Goal: Information Seeking & Learning: Learn about a topic

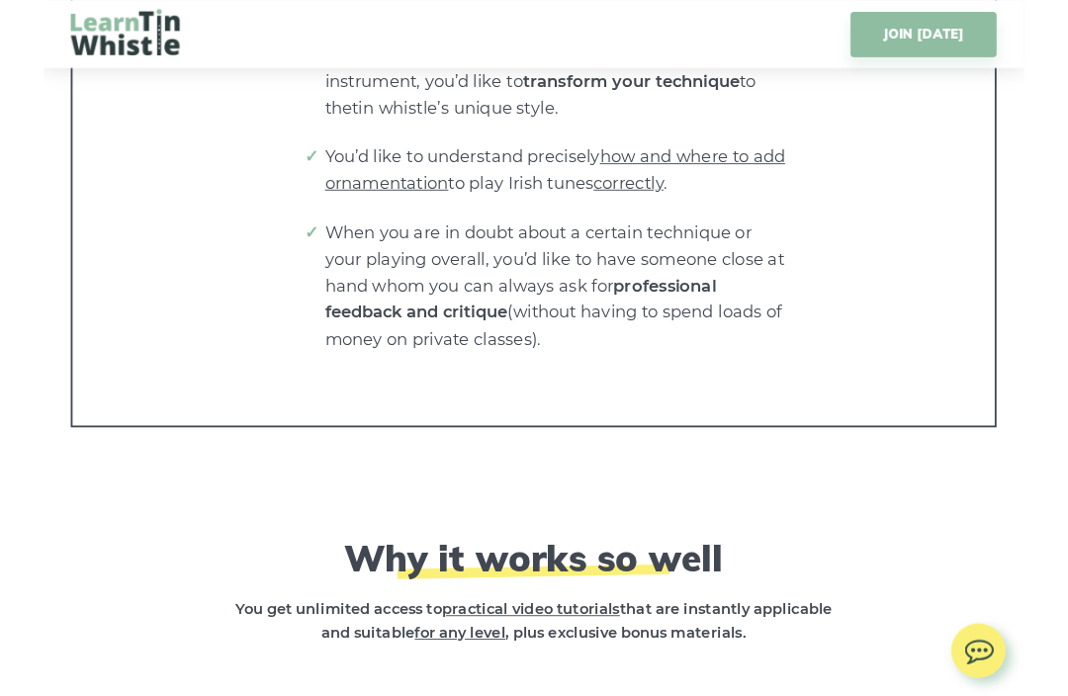
scroll to position [4175, 0]
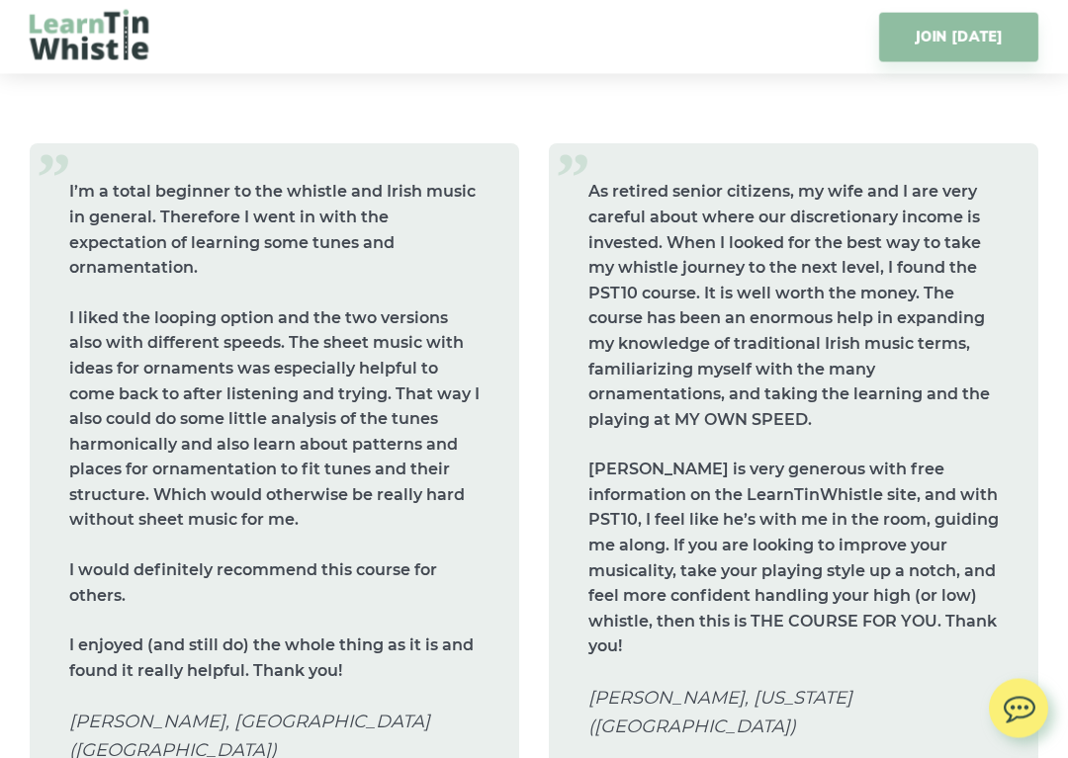
scroll to position [7956, 0]
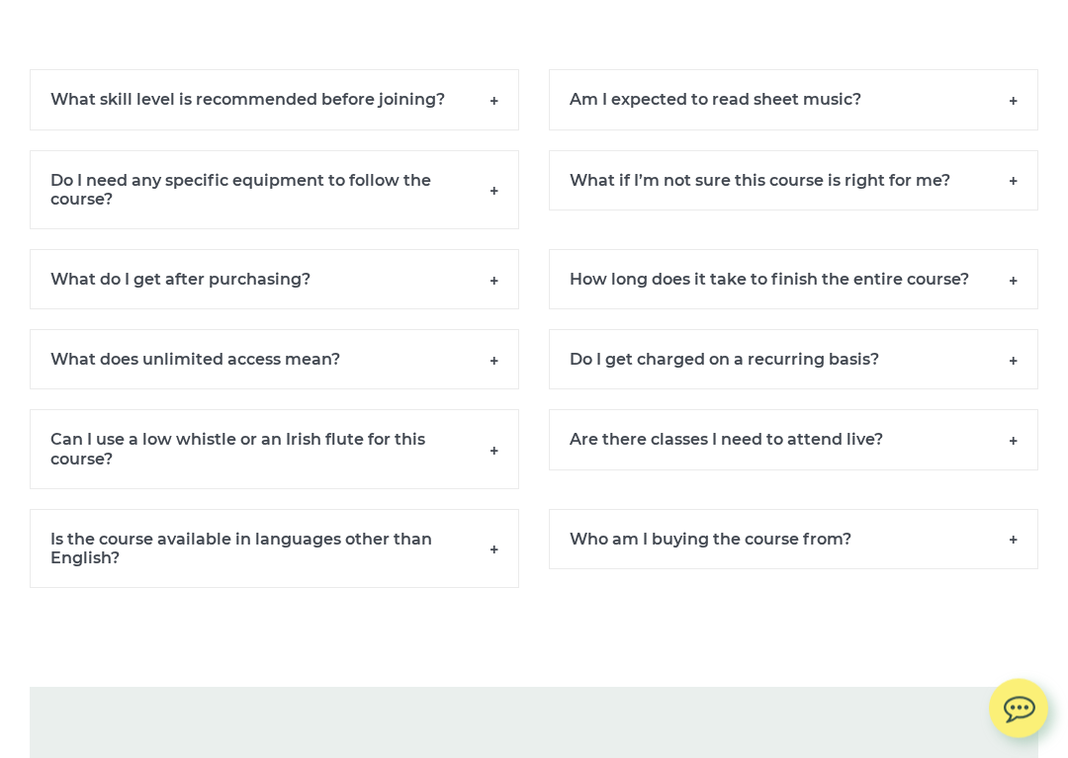
scroll to position [13490, 0]
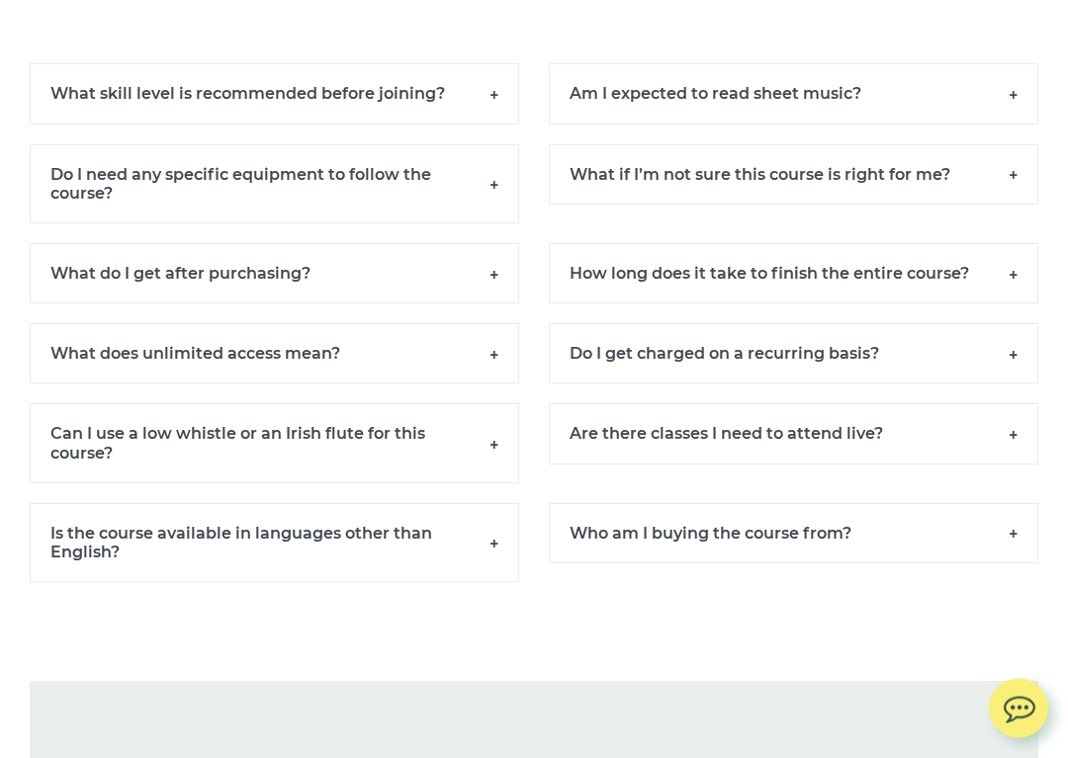
click at [490, 105] on h6 "What skill level is recommended before joining?" at bounding box center [274, 94] width 489 height 60
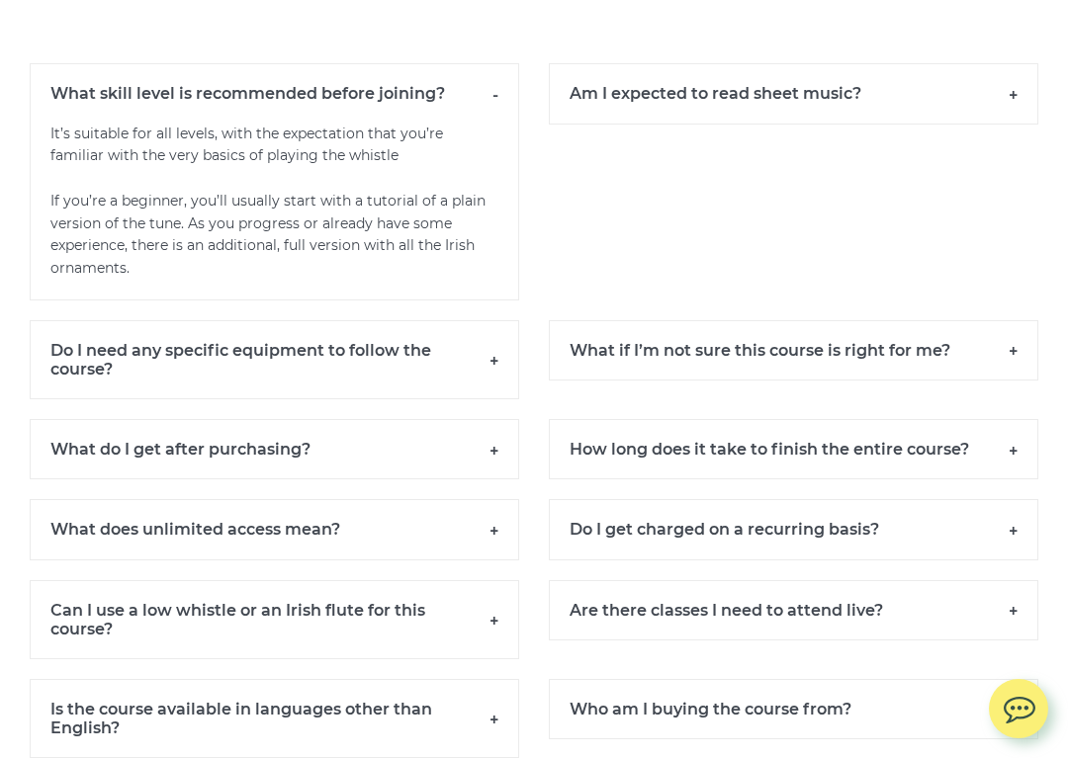
click at [494, 363] on h6 "Do I need any specific equipment to follow the course?" at bounding box center [274, 359] width 489 height 79
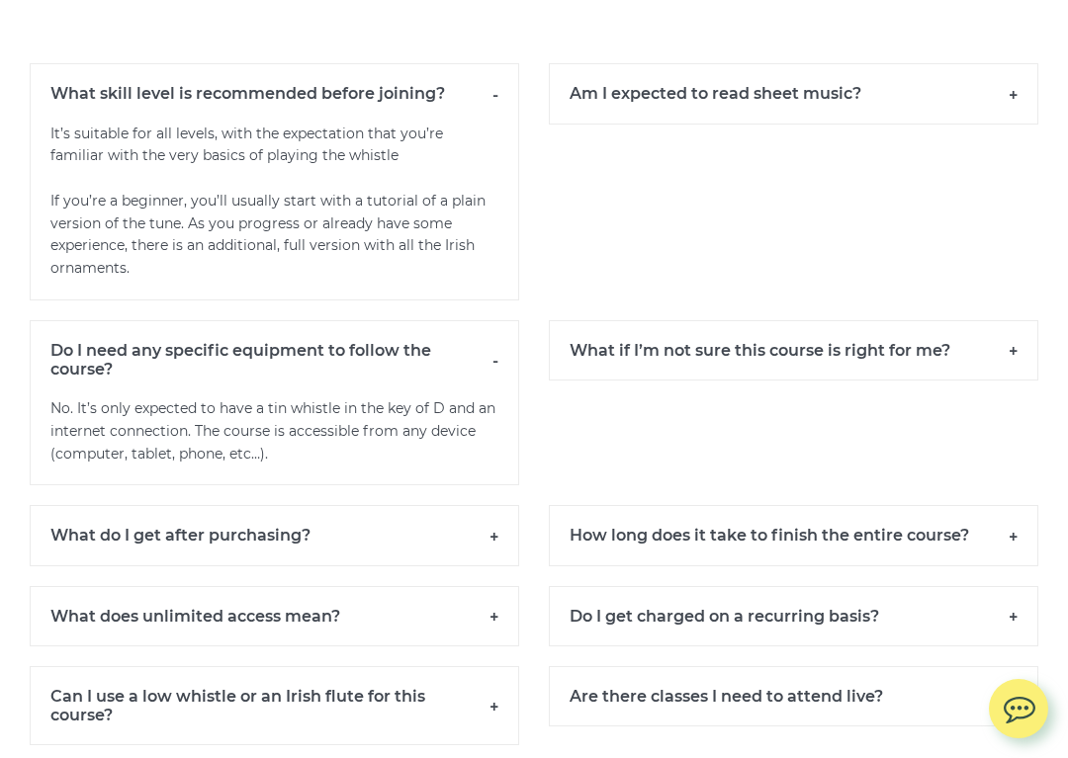
click at [502, 356] on h6 "Do I need any specific equipment to follow the course?" at bounding box center [274, 359] width 489 height 78
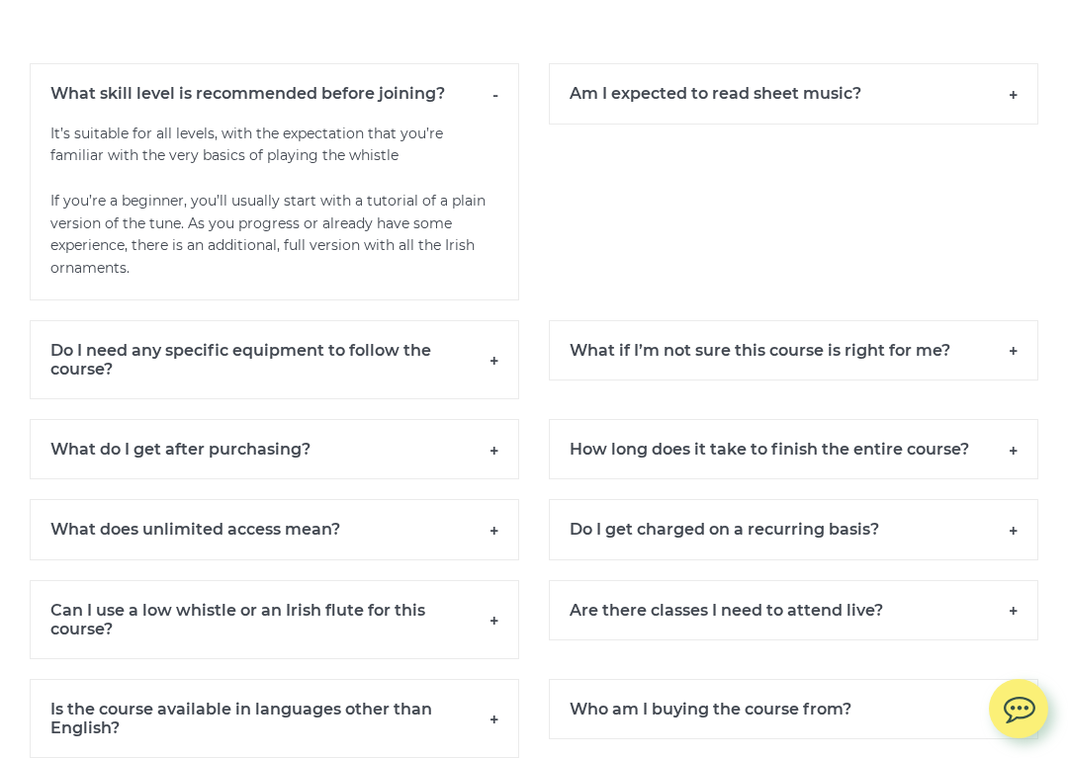
click at [496, 361] on h6 "Do I need any specific equipment to follow the course?" at bounding box center [274, 359] width 489 height 79
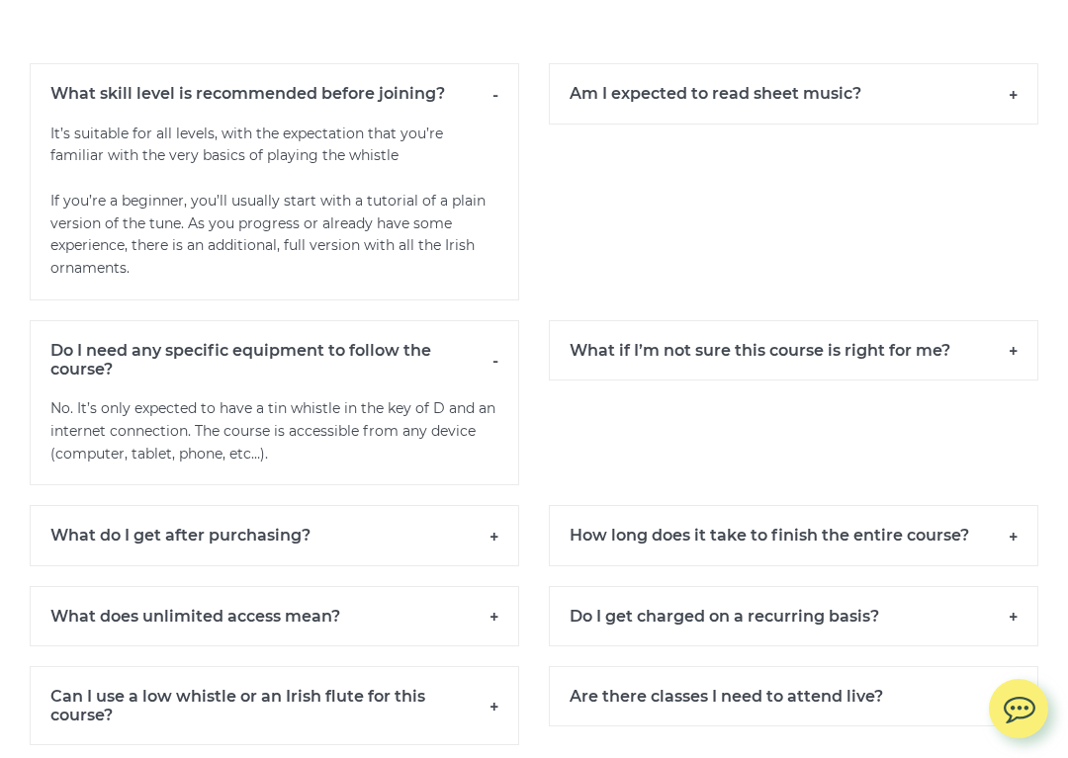
click at [499, 529] on h6 "What do I get after purchasing?" at bounding box center [274, 535] width 489 height 60
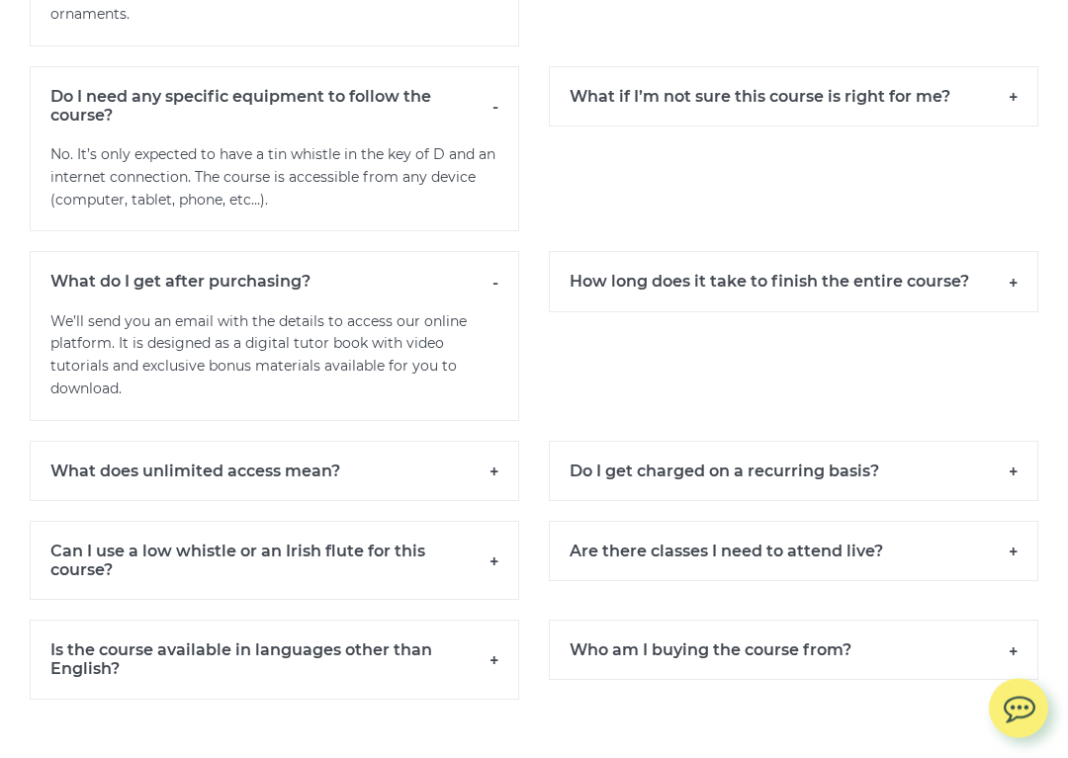
scroll to position [13770, 0]
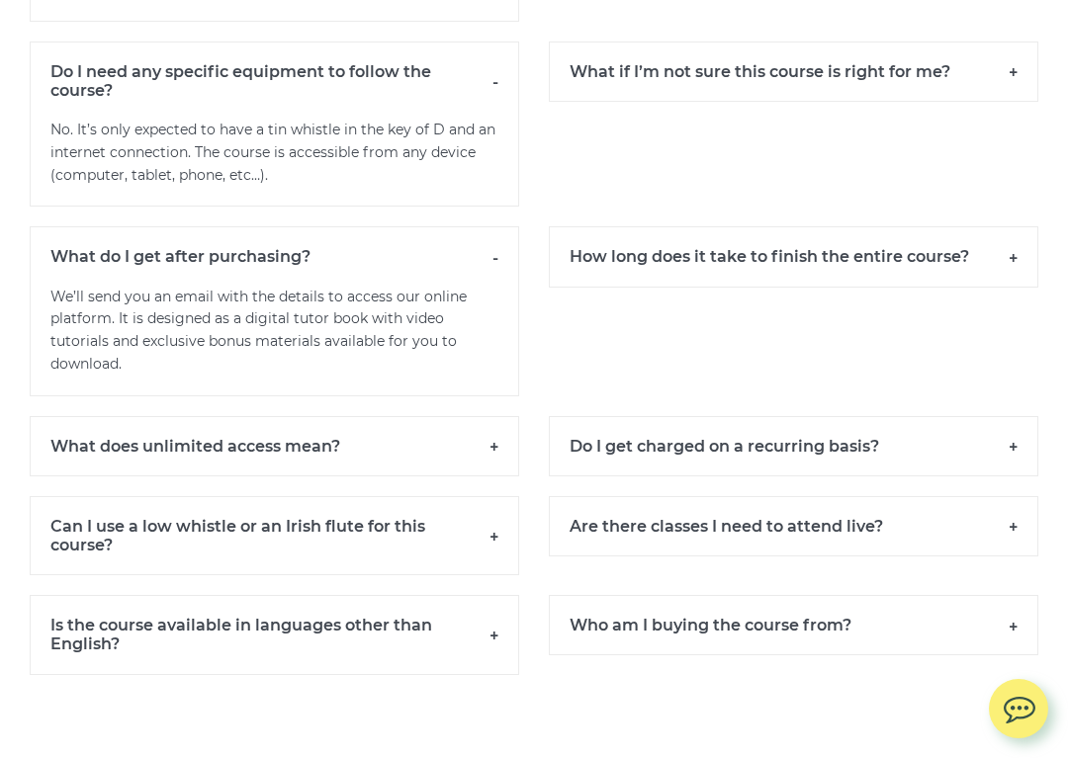
click at [505, 437] on h6 "What does unlimited access mean?" at bounding box center [274, 446] width 489 height 60
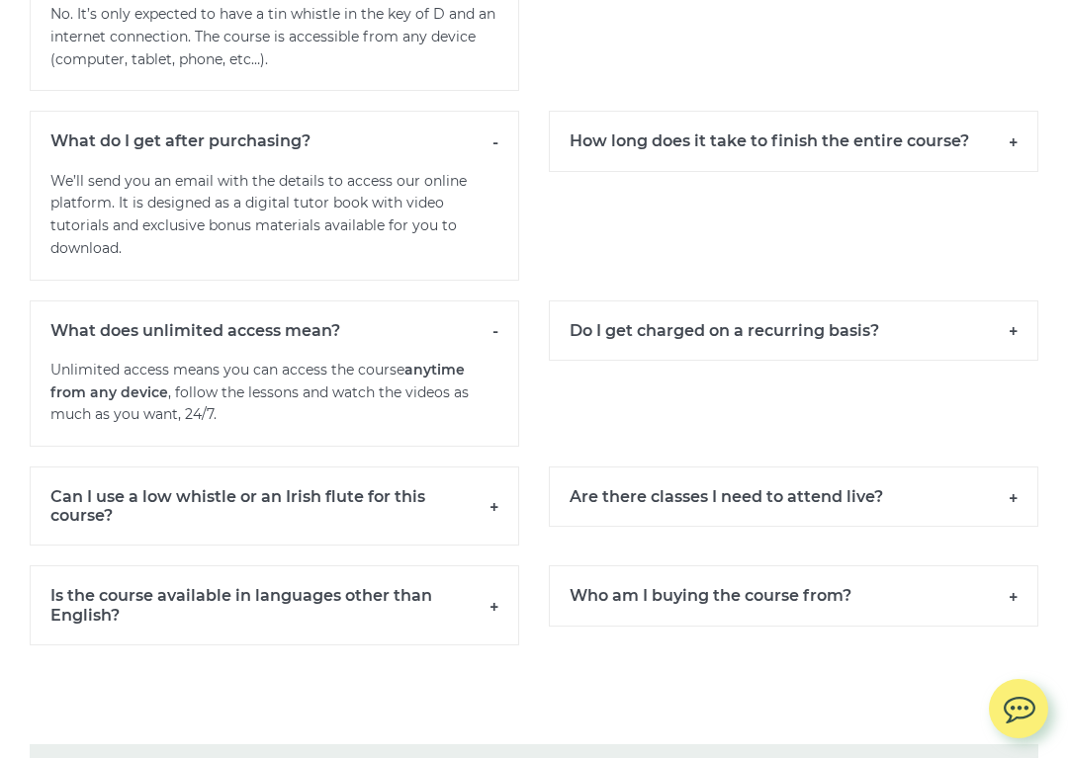
scroll to position [13897, 0]
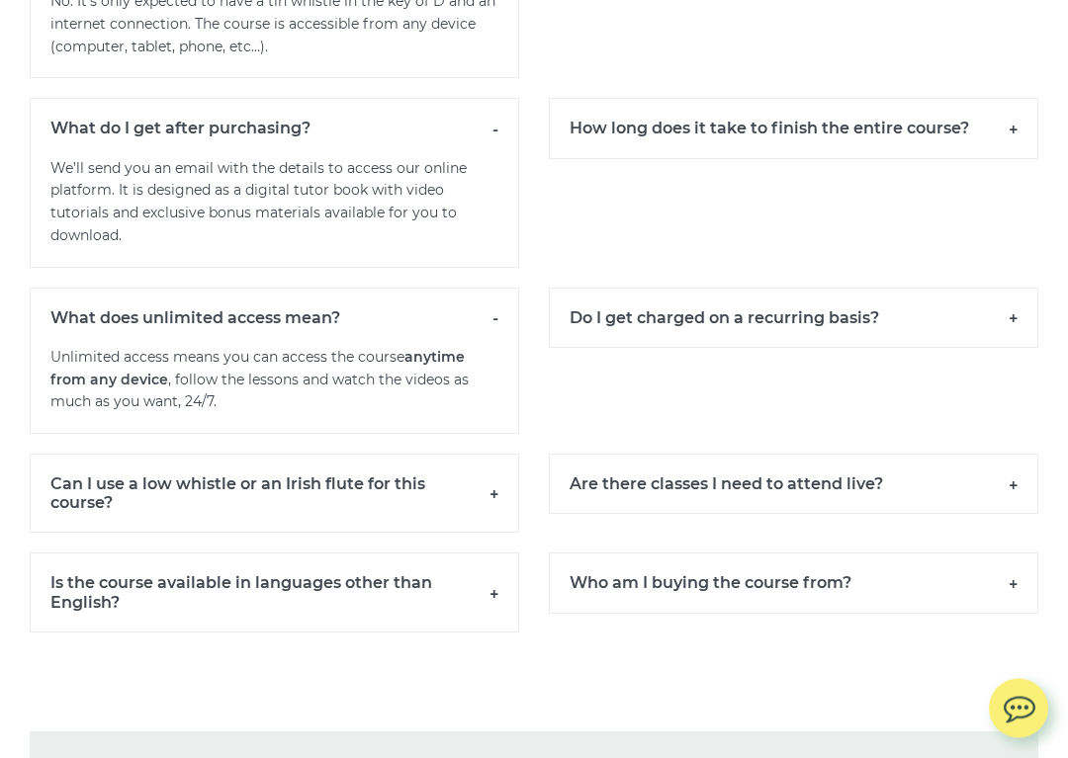
click at [496, 484] on h6 "Can I use a low whistle or an Irish flute for this course?" at bounding box center [274, 494] width 489 height 79
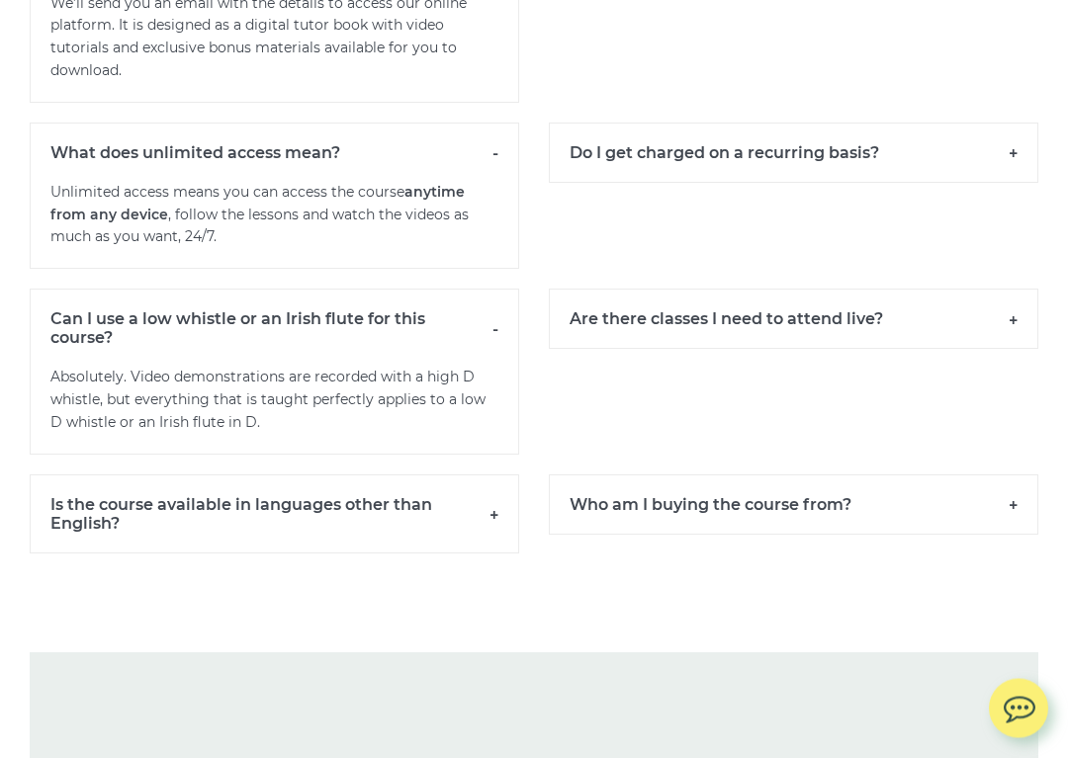
scroll to position [14065, 0]
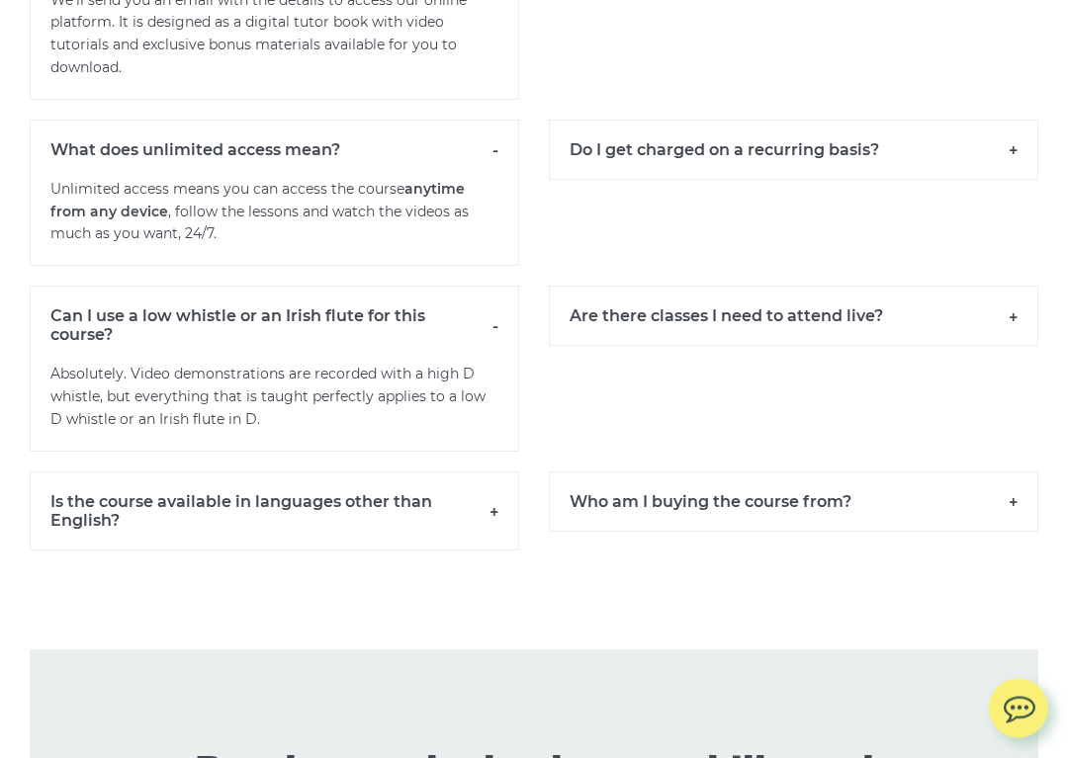
click at [490, 503] on h6 "Is the course available in languages other than English?" at bounding box center [274, 512] width 489 height 79
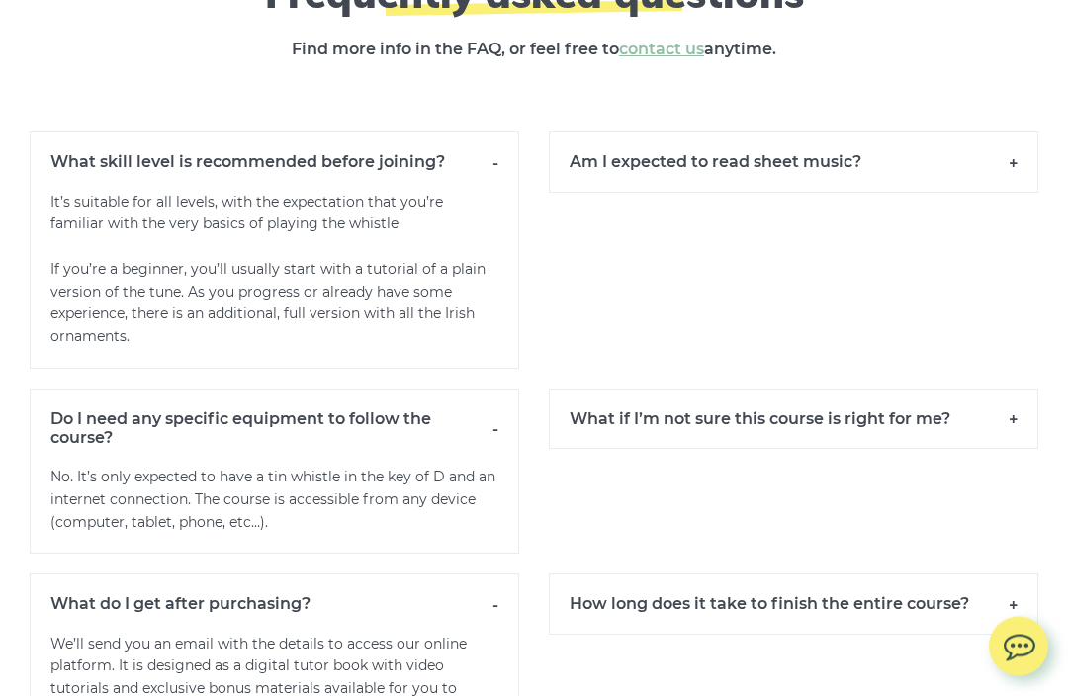
scroll to position [13379, 0]
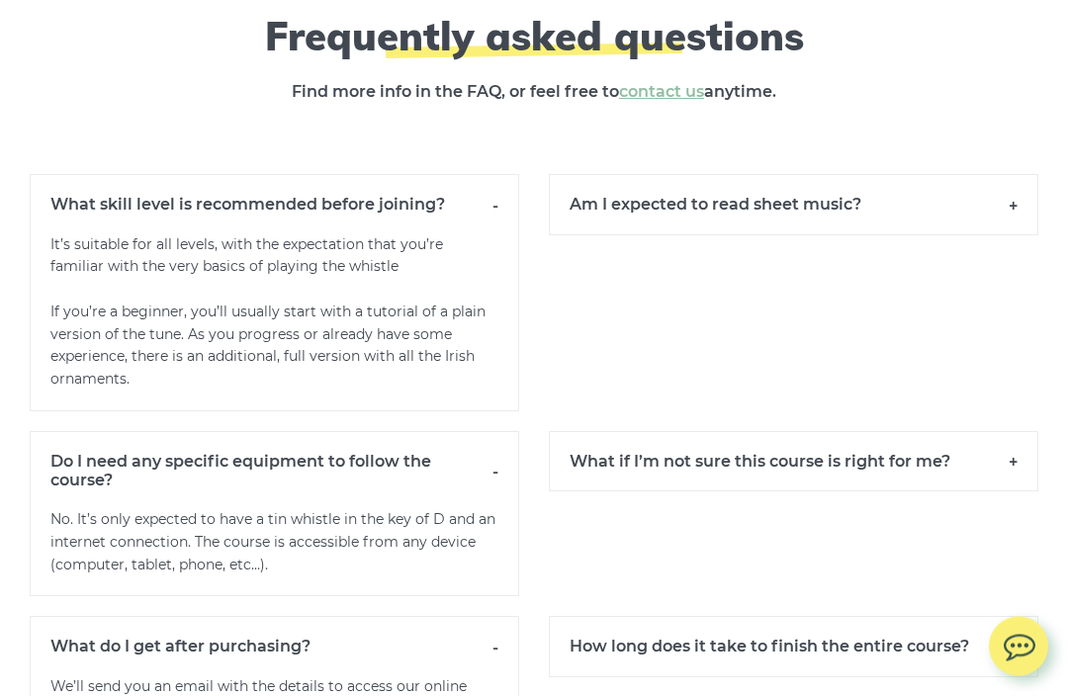
click at [1022, 213] on h6 "Am I expected to read sheet music?" at bounding box center [793, 205] width 489 height 60
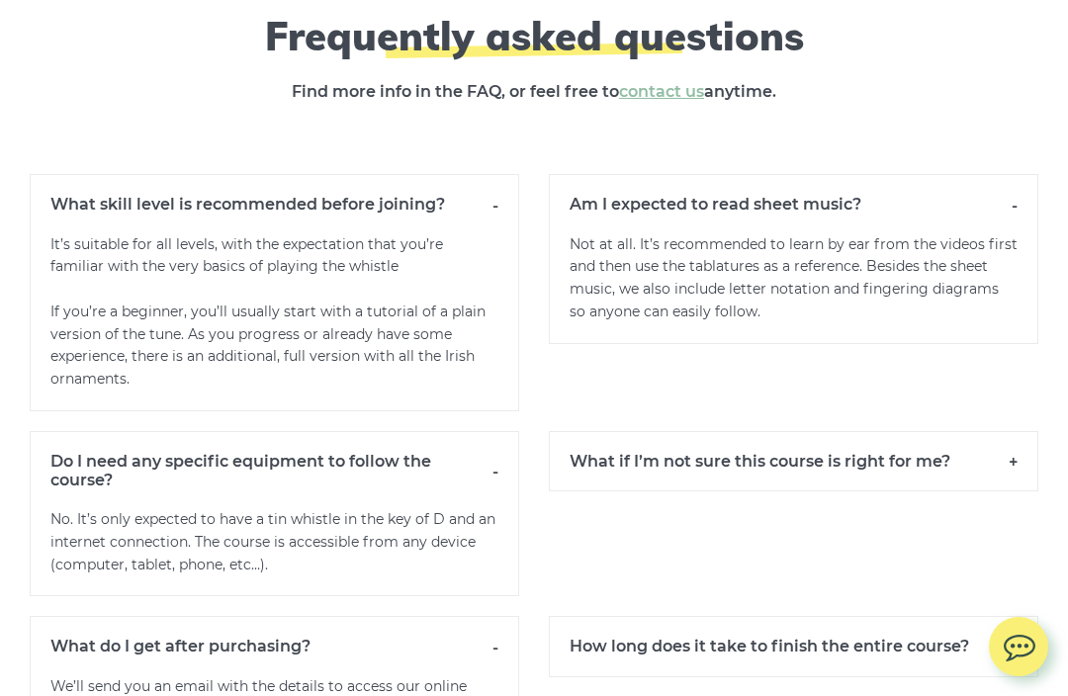
click at [1019, 460] on h6 "What if I’m not sure this course is right for me?" at bounding box center [793, 461] width 489 height 60
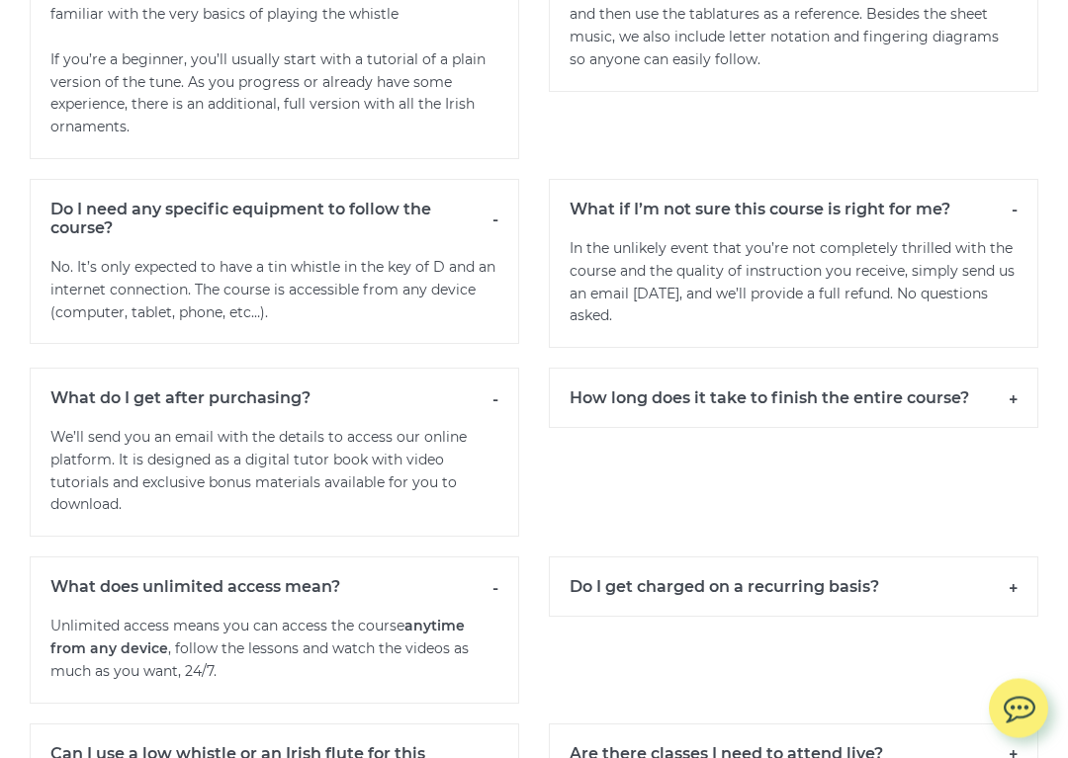
scroll to position [13637, 0]
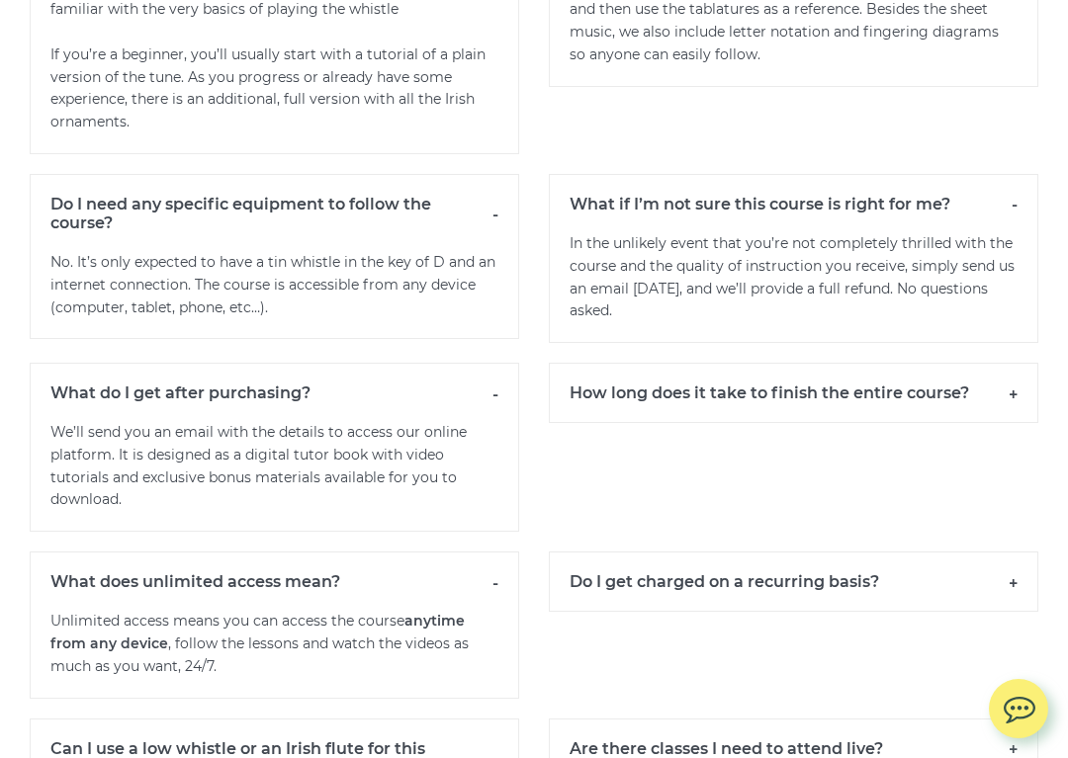
click at [1010, 389] on h6 "How long does it take to finish the entire course?" at bounding box center [793, 393] width 489 height 60
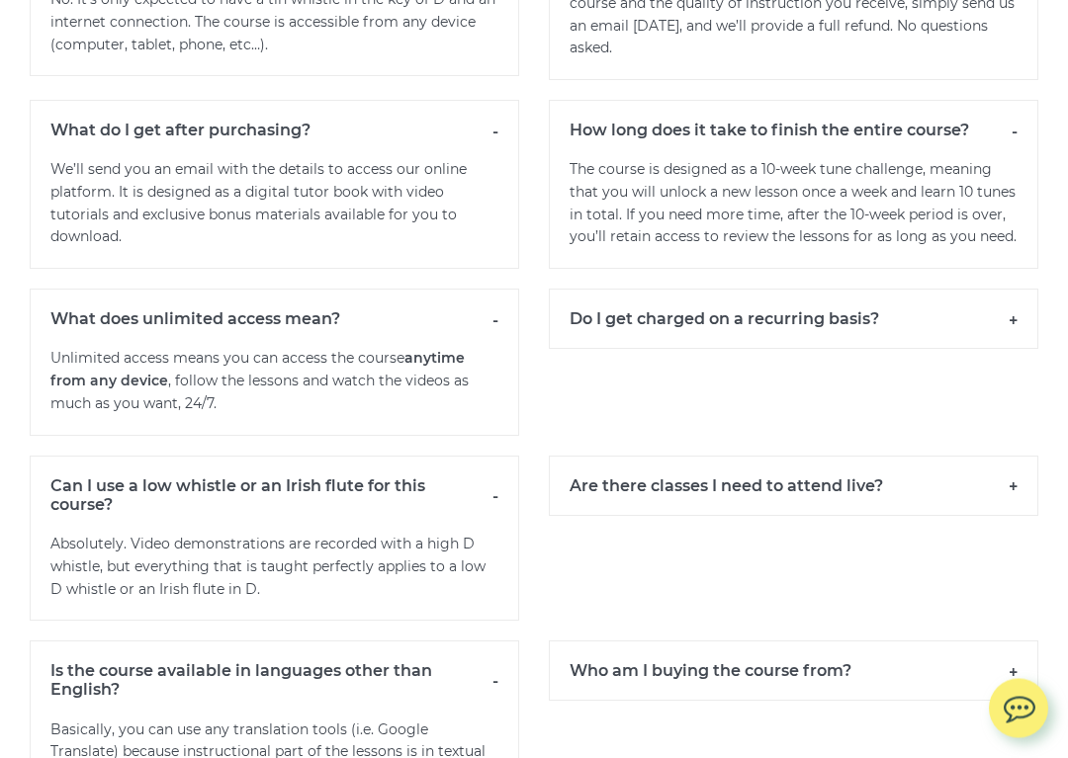
scroll to position [13900, 0]
click at [1009, 336] on h6 "Do I get charged on a recurring basis?" at bounding box center [793, 319] width 489 height 60
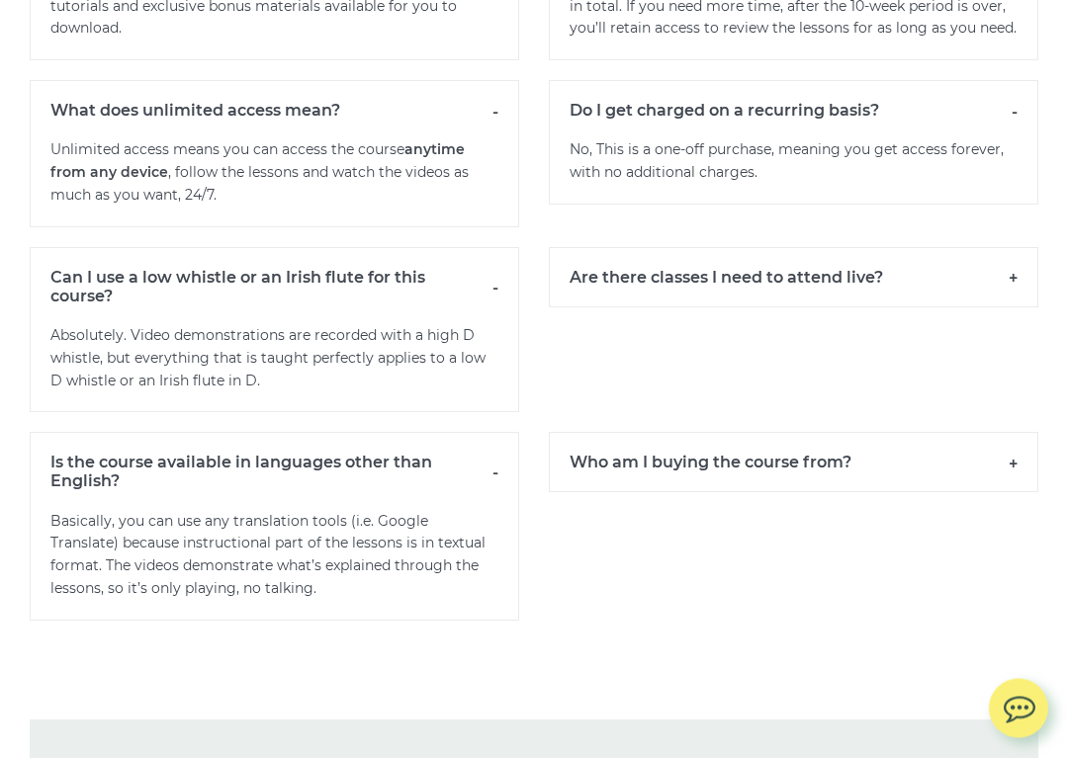
scroll to position [14109, 0]
click at [1018, 280] on h6 "Are there classes I need to attend live?" at bounding box center [793, 277] width 489 height 60
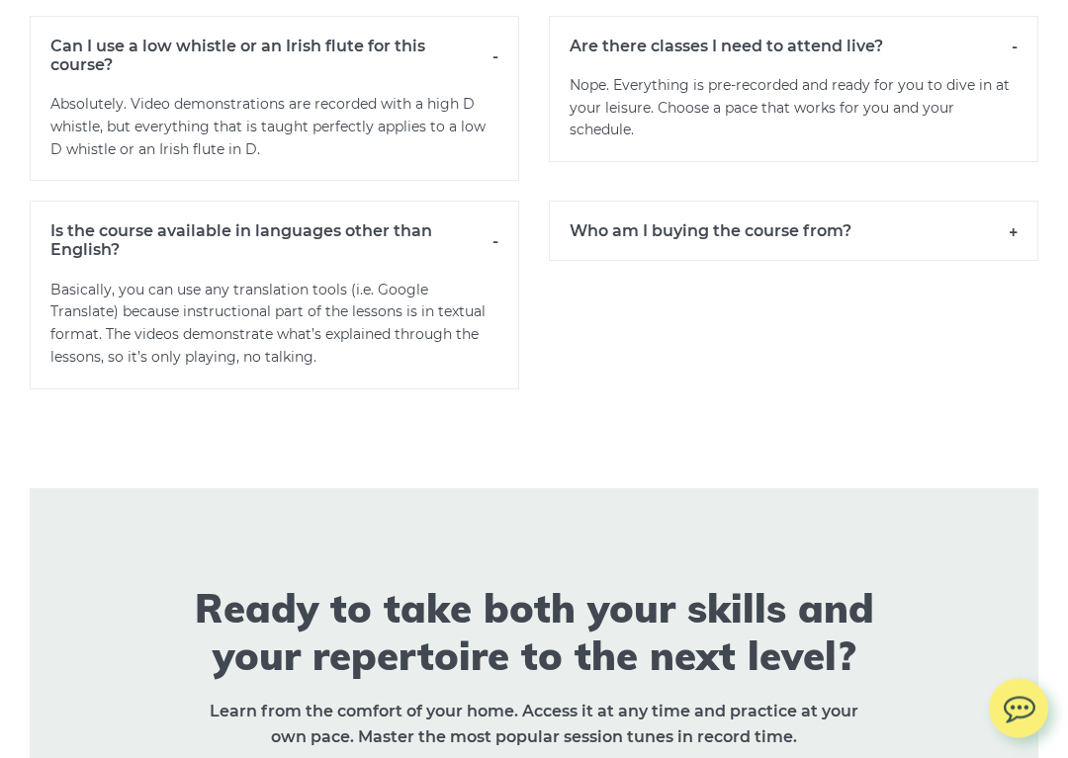
scroll to position [14369, 0]
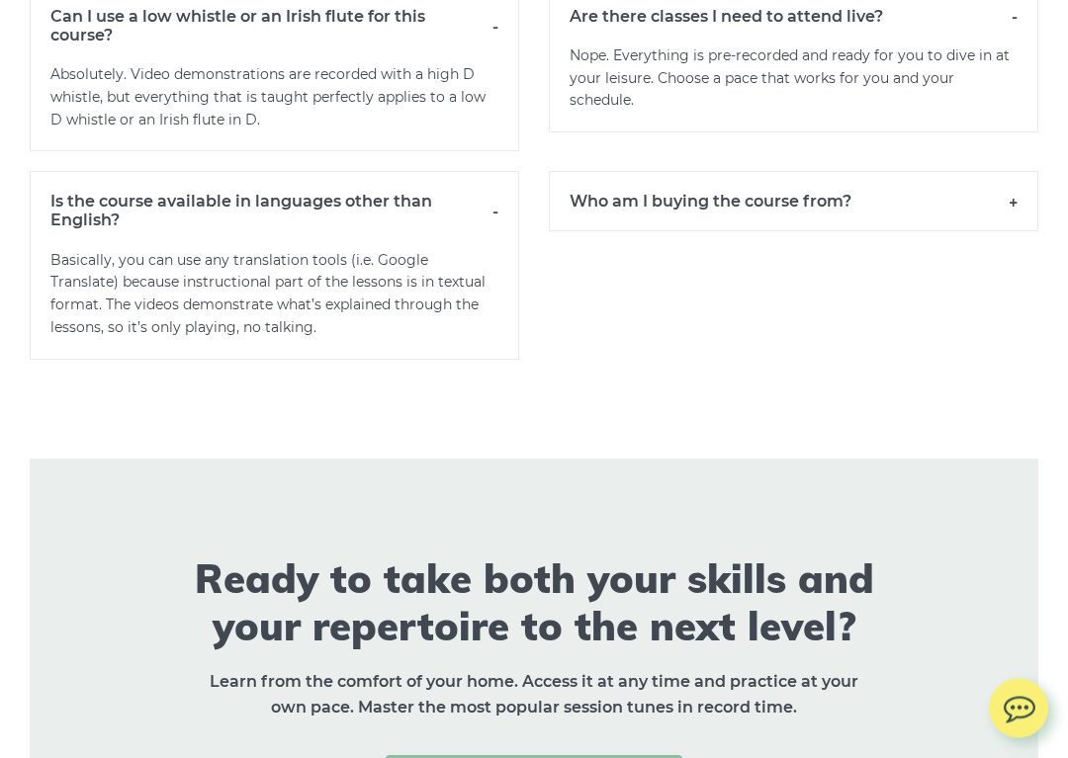
click at [1012, 218] on h6 "Who am I buying the course from?" at bounding box center [793, 202] width 489 height 60
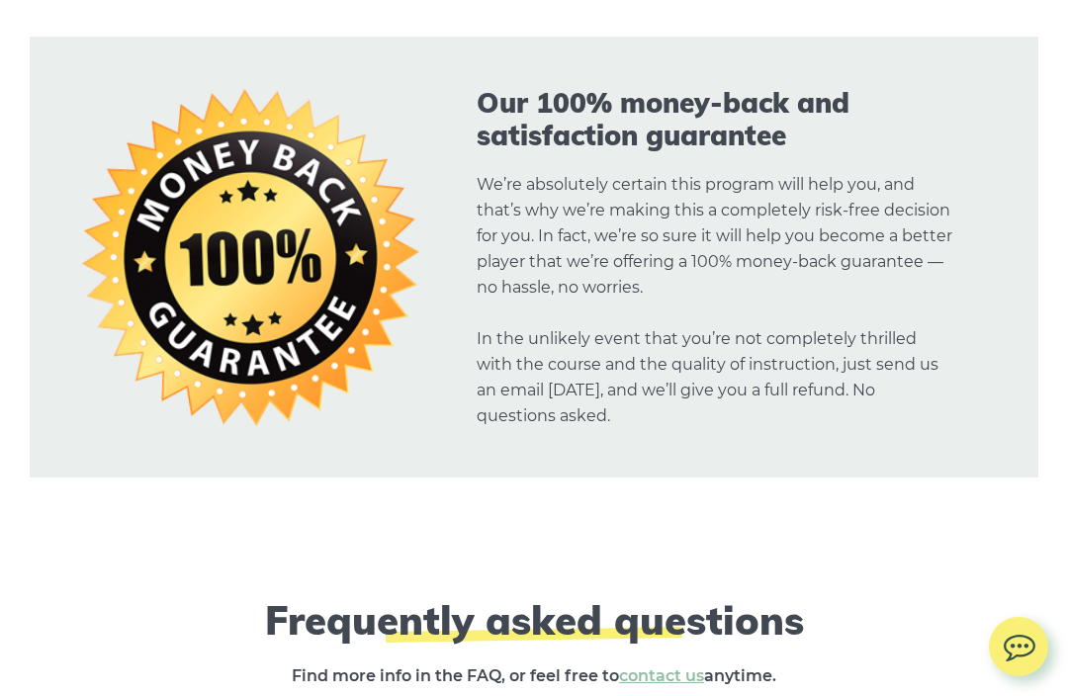
scroll to position [12795, 0]
